Goal: Leave review/rating: Leave review/rating

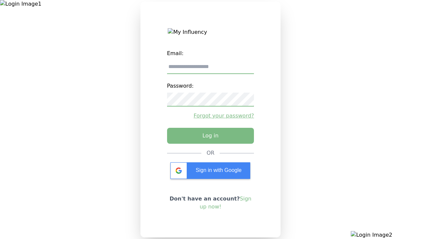
click at [210, 70] on input "email" at bounding box center [210, 67] width 87 height 14
type input "**********"
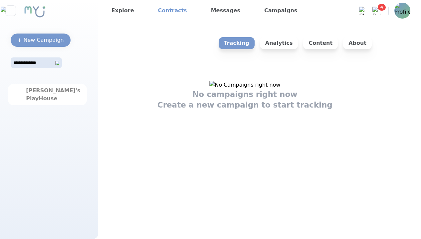
click at [167, 11] on link "Contracts" at bounding box center [172, 10] width 34 height 11
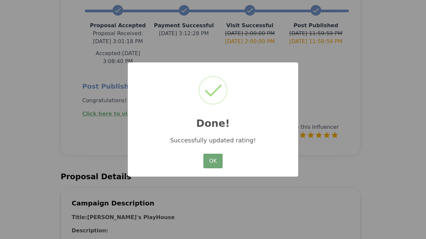
click at [213, 162] on button "OK" at bounding box center [212, 161] width 19 height 15
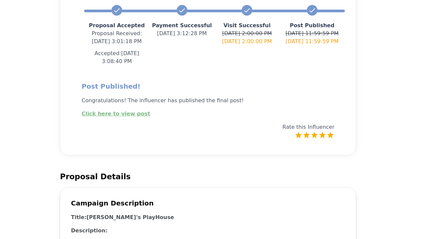
click at [112, 111] on link "Click here to view post" at bounding box center [115, 114] width 69 height 6
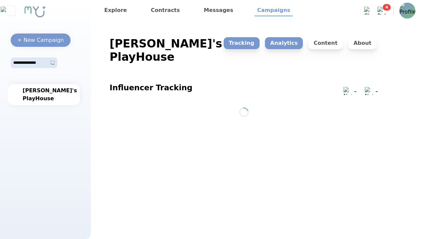
click at [290, 43] on p "Analytics" at bounding box center [284, 43] width 38 height 12
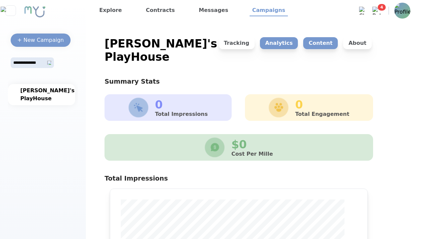
click at [323, 43] on p "Content" at bounding box center [320, 43] width 35 height 12
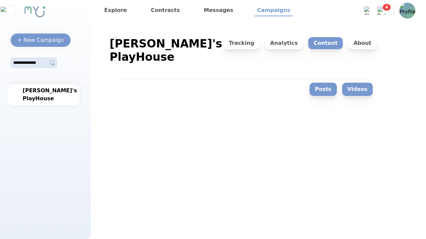
click at [352, 83] on button "Videos" at bounding box center [357, 89] width 31 height 13
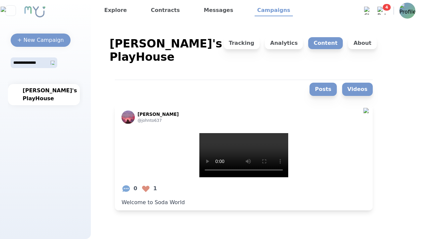
click at [336, 83] on button "Posts" at bounding box center [322, 89] width 27 height 13
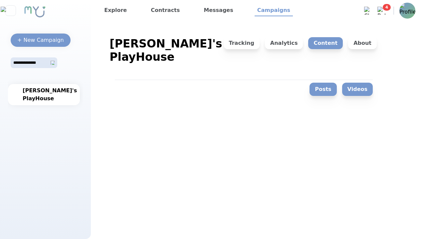
click at [361, 83] on button "Videos" at bounding box center [357, 89] width 31 height 13
click at [359, 83] on button "Videos" at bounding box center [357, 89] width 31 height 13
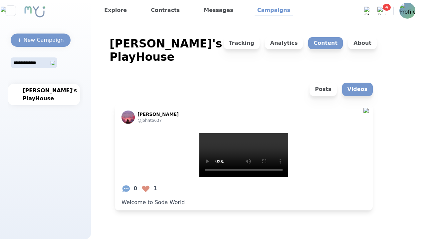
click at [192, 5] on x-pw-glass at bounding box center [213, 119] width 426 height 239
